Goal: Navigation & Orientation: Find specific page/section

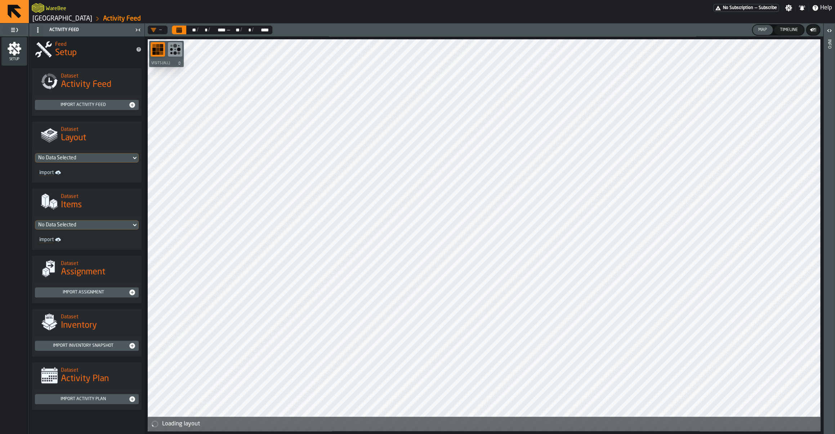
click at [64, 18] on link "[GEOGRAPHIC_DATA]" at bounding box center [62, 19] width 60 height 8
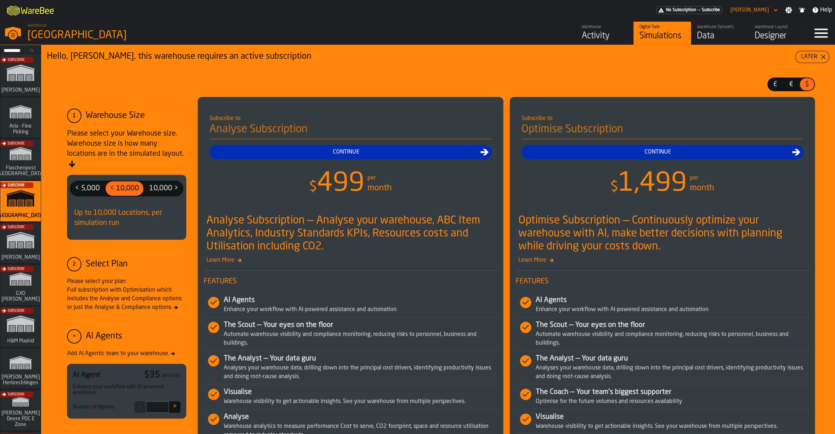
click at [25, 240] on div "Subscribe" at bounding box center [19, 245] width 40 height 42
click at [615, 27] on div "Warehouse" at bounding box center [604, 26] width 46 height 5
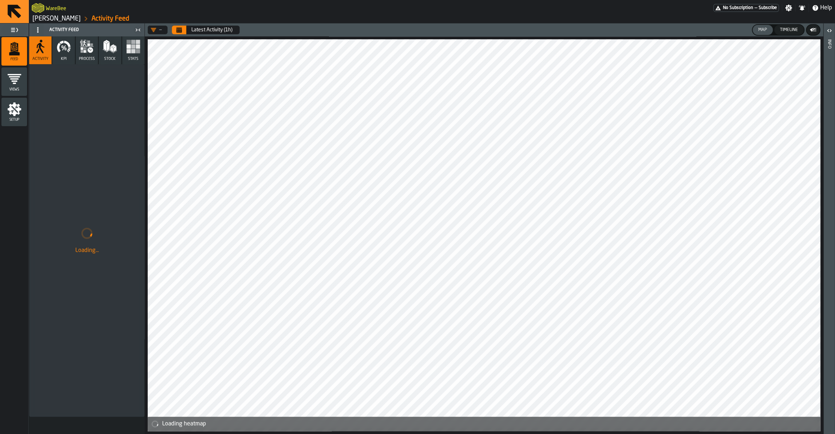
click at [175, 32] on button "Calendar" at bounding box center [179, 30] width 14 height 9
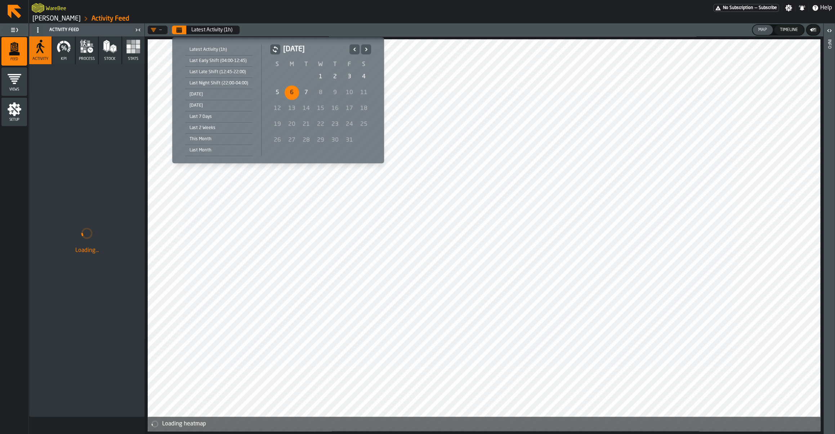
click at [287, 95] on div "6" at bounding box center [291, 92] width 14 height 14
